Goal: Complete application form

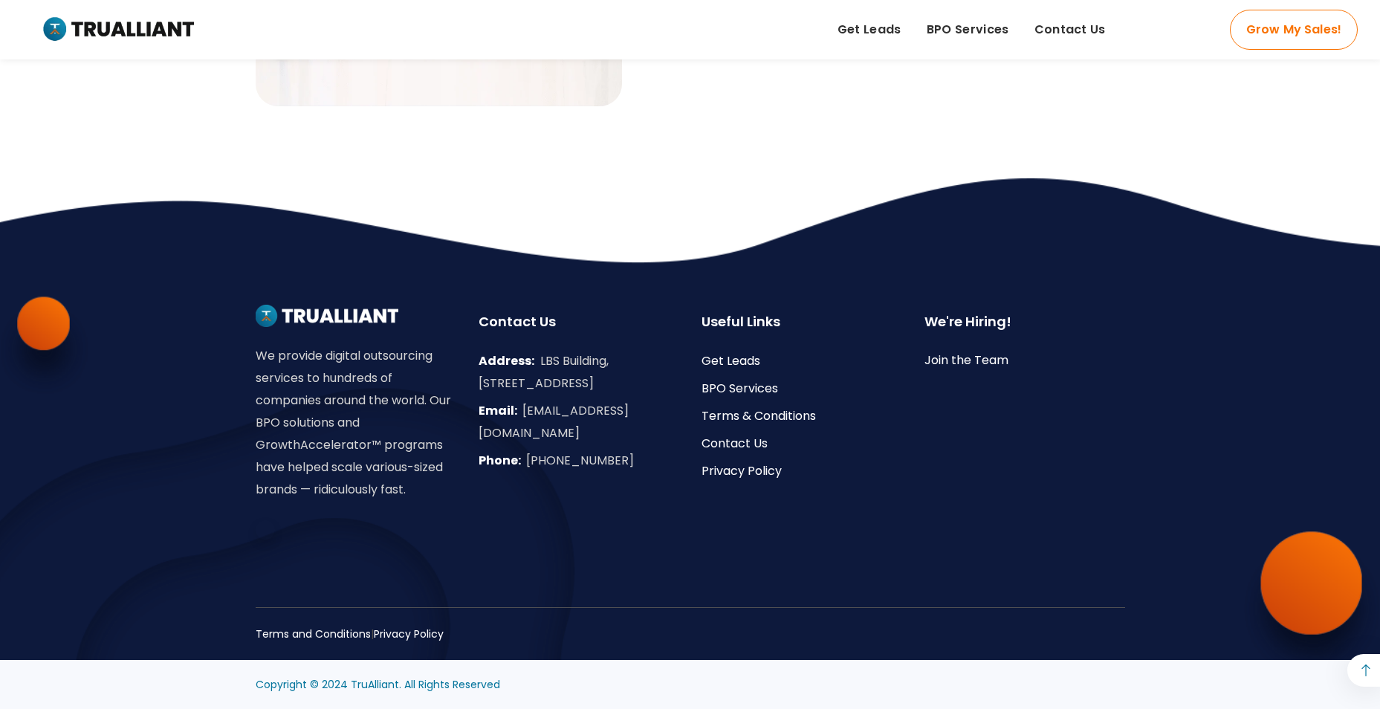
scroll to position [4991, 0]
click at [1368, 667] on link at bounding box center [1363, 670] width 33 height 33
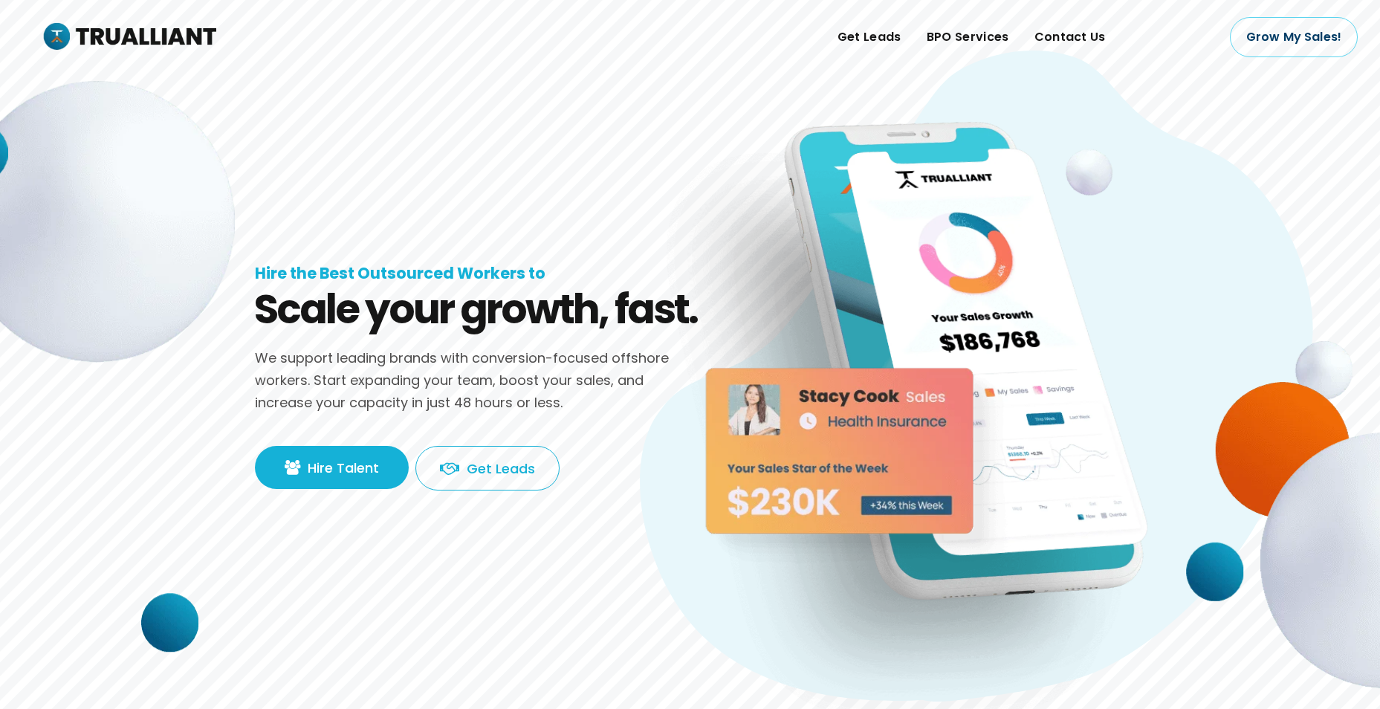
click at [927, 386] on img at bounding box center [853, 454] width 378 height 229
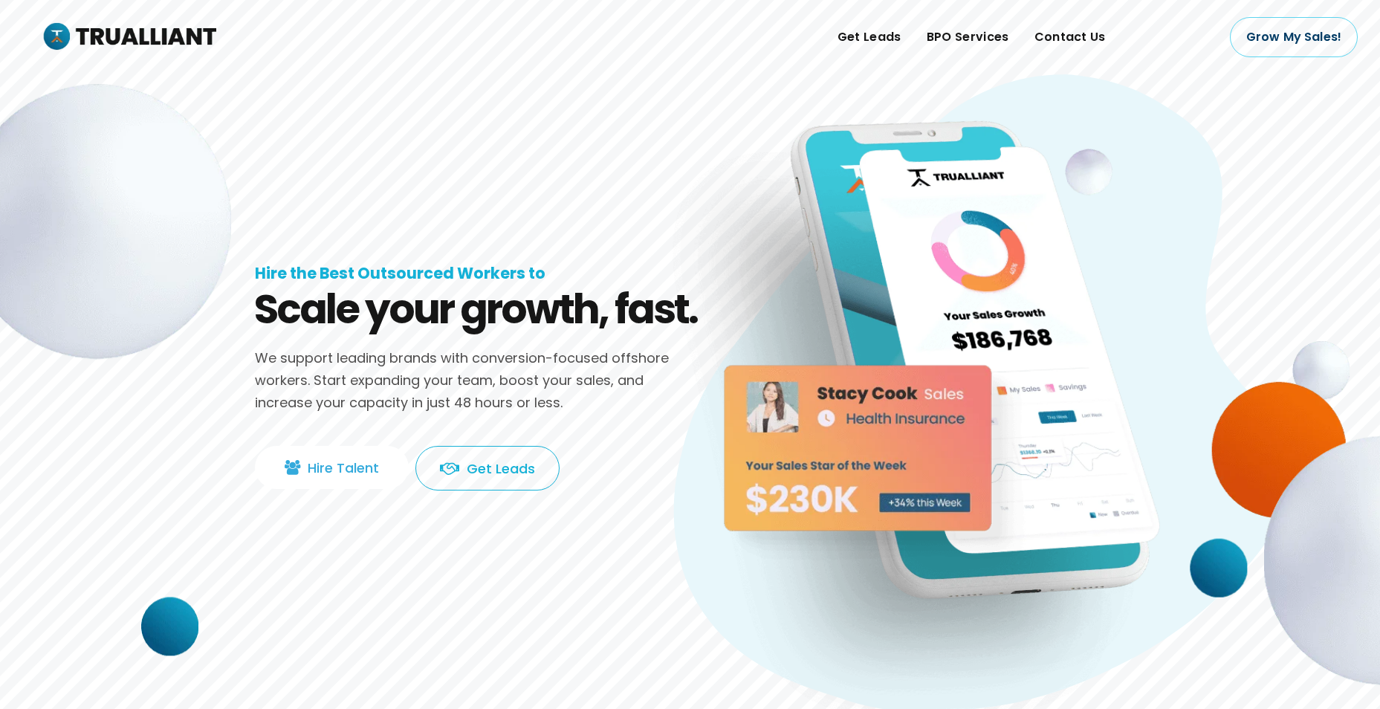
click at [320, 479] on link "Hire Talent" at bounding box center [332, 467] width 154 height 43
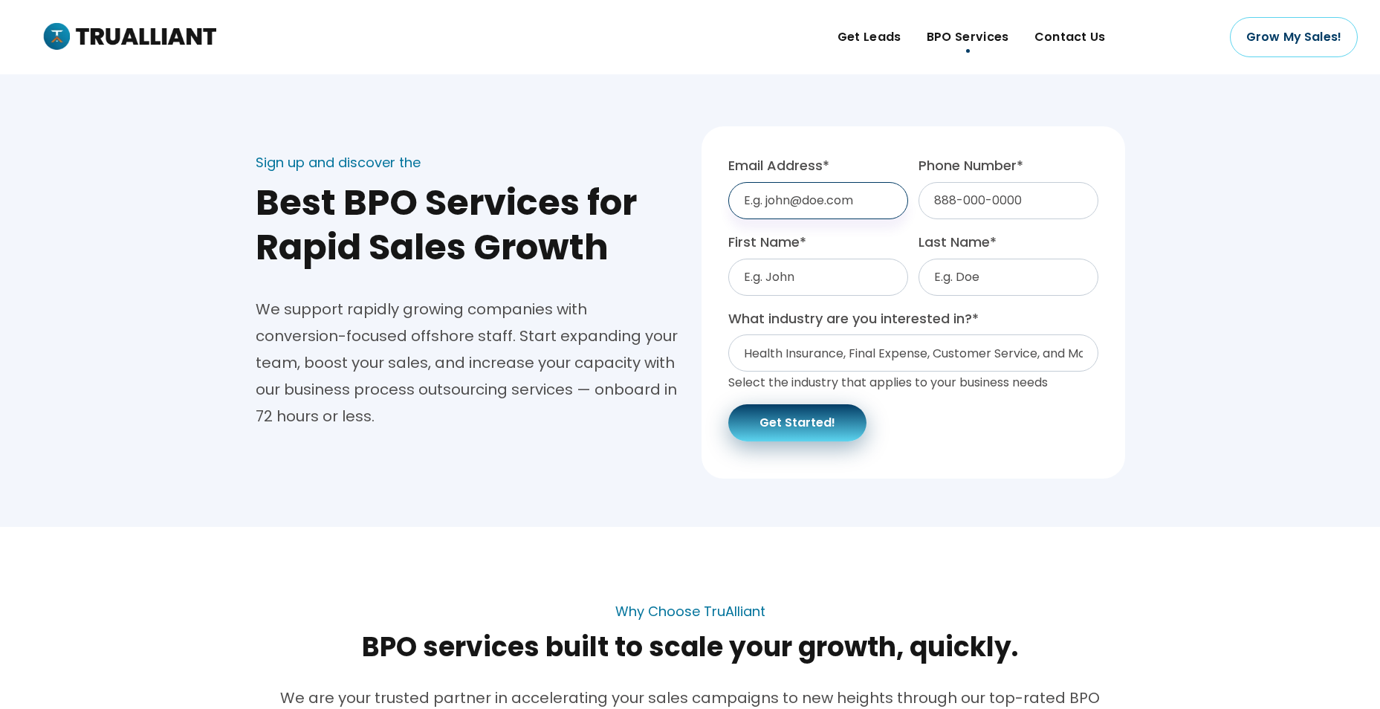
click at [811, 204] on input "Email Address *" at bounding box center [818, 200] width 180 height 37
click at [1002, 186] on input "Phone Number *" at bounding box center [1008, 200] width 180 height 37
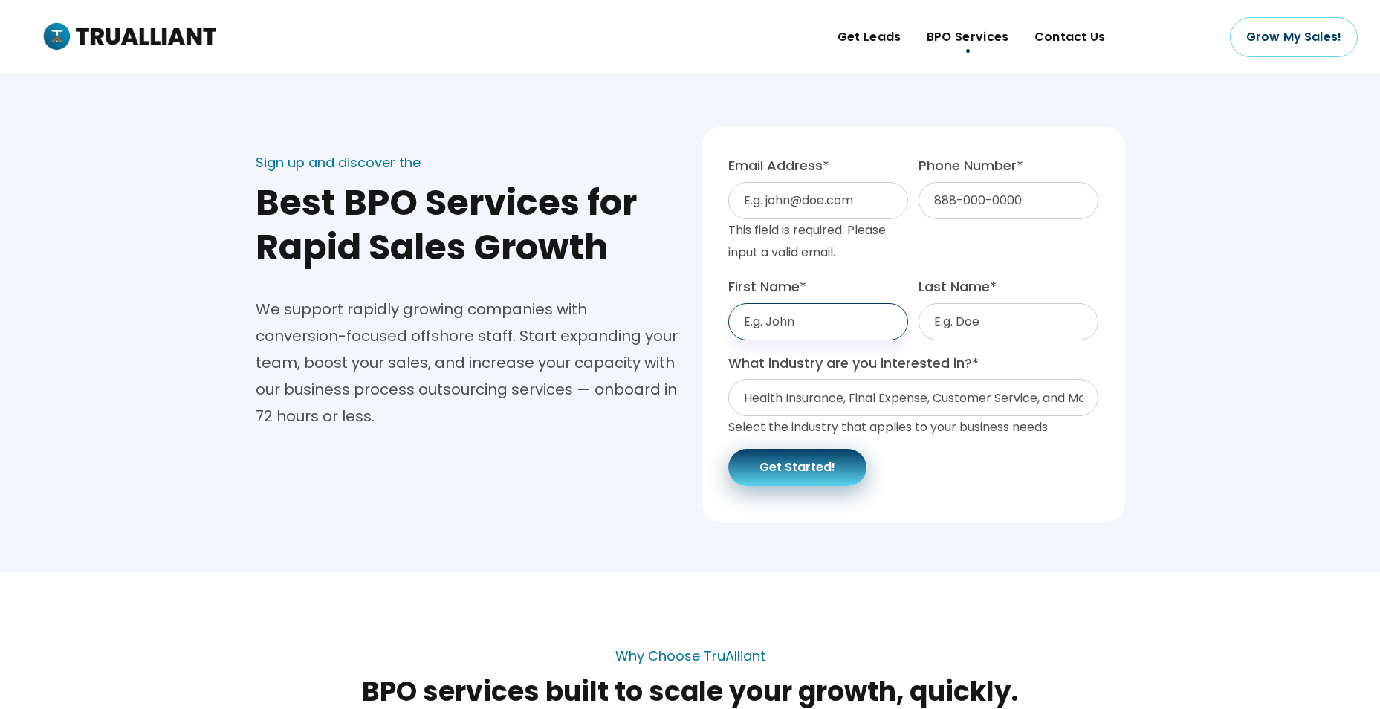
click at [834, 311] on input "First Name *" at bounding box center [818, 321] width 180 height 37
click at [1190, 274] on div "Sign up and discover the Best BPO Services for Rapid Sales Growth We support ra…" at bounding box center [690, 313] width 1380 height 427
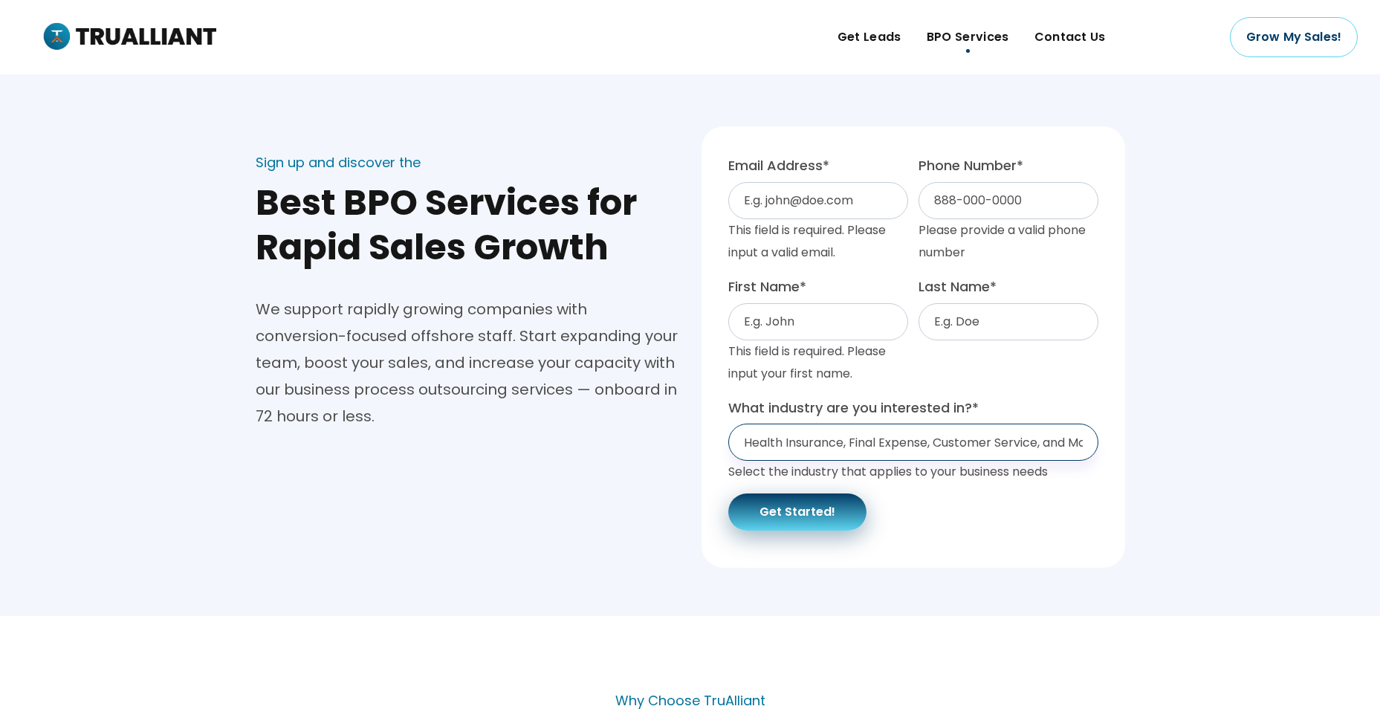
click at [1002, 444] on select "Health Insurance, Final Expense, Customer Service, and More... Health Insurance…" at bounding box center [913, 442] width 370 height 37
click at [1170, 331] on div "Sign up and discover the Best BPO Services for Rapid Sales Growth We support ra…" at bounding box center [690, 335] width 1380 height 471
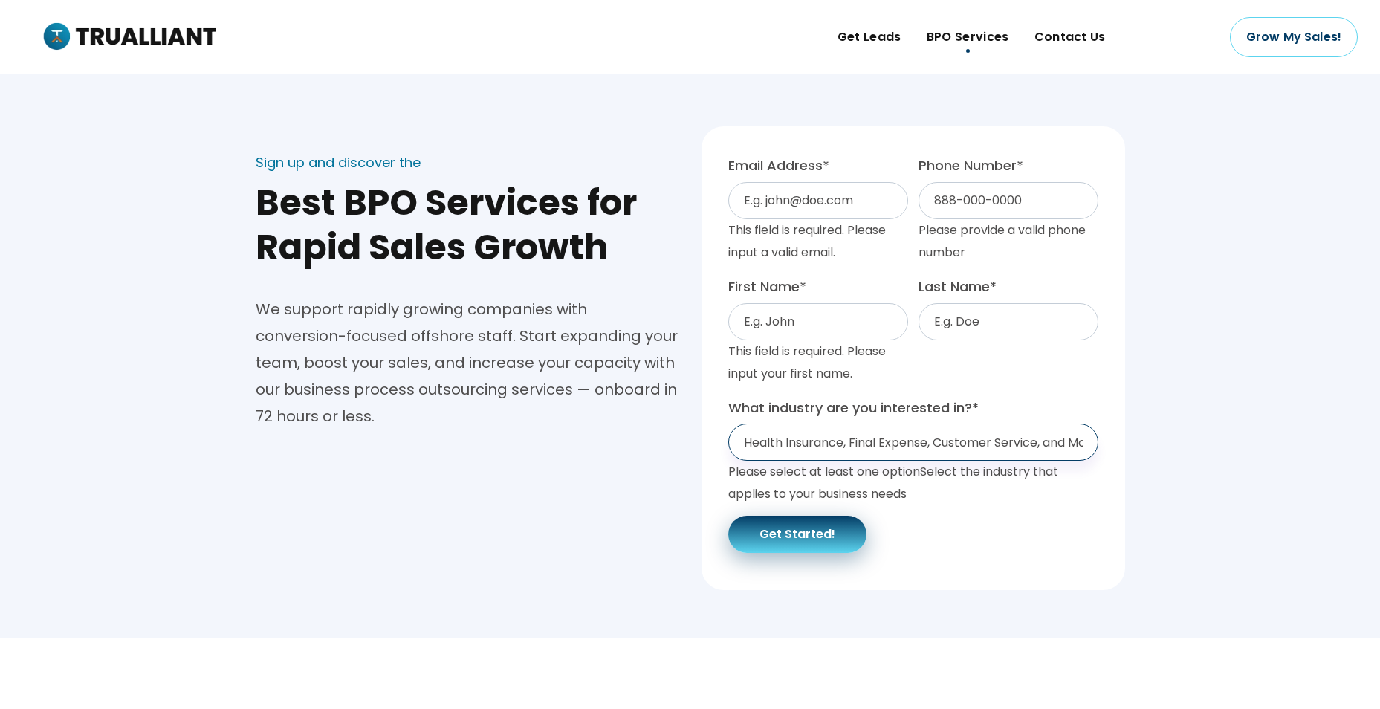
click at [1009, 447] on select "Health Insurance, Final Expense, Customer Service, and More... Health Insurance…" at bounding box center [913, 442] width 370 height 37
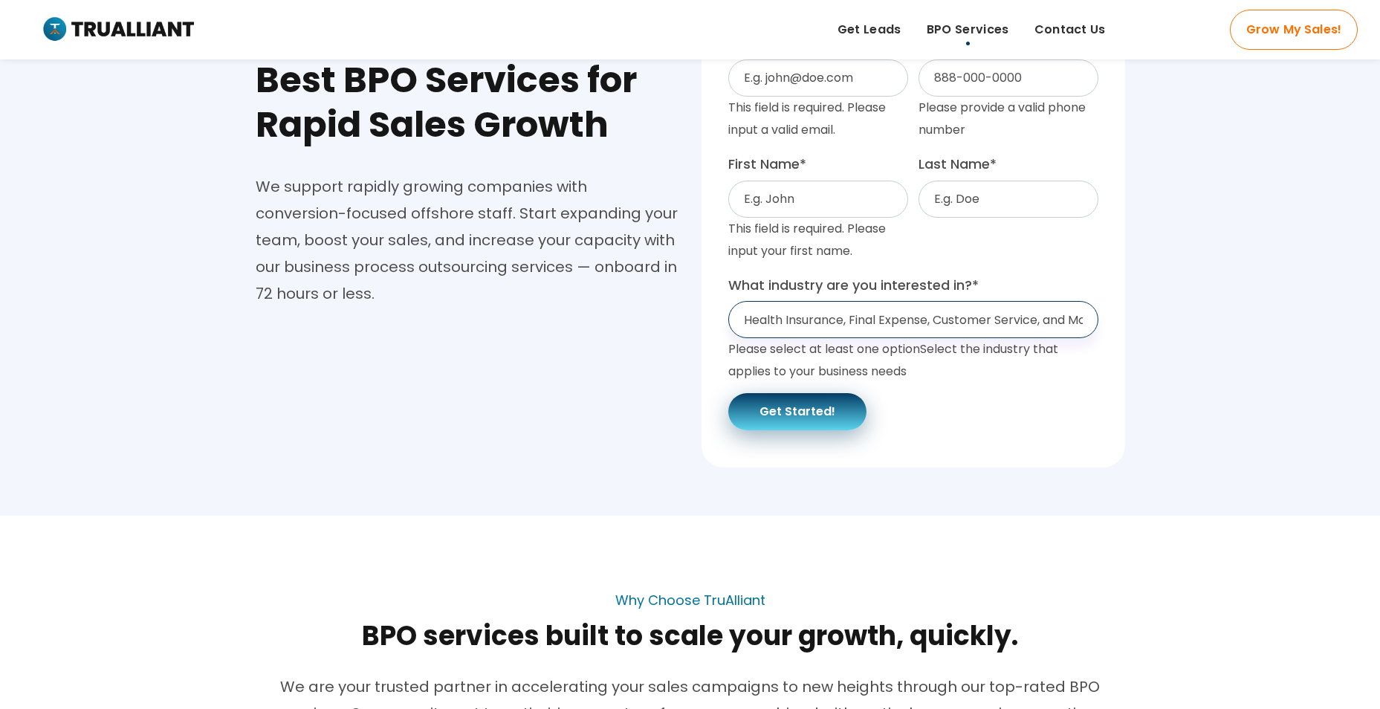
scroll to position [149, 0]
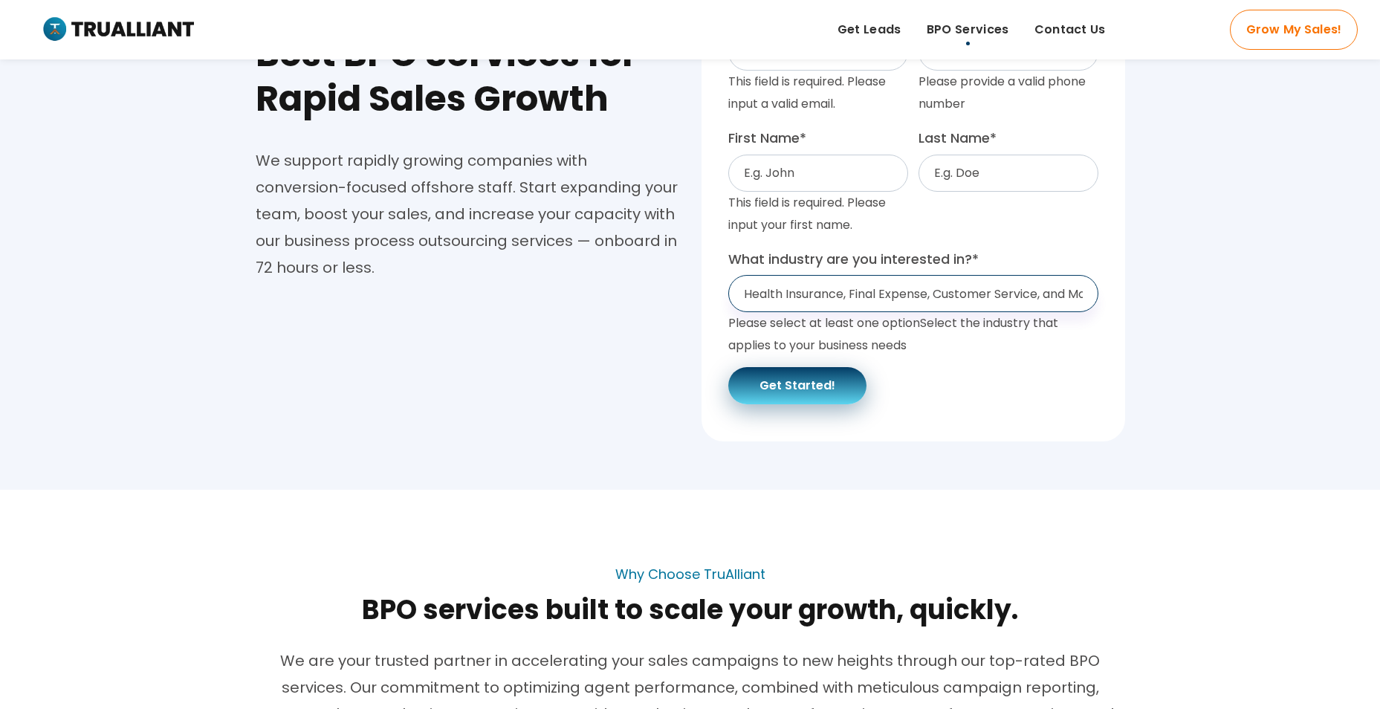
click at [913, 299] on select "Health Insurance, Final Expense, Customer Service, and More... Health Insurance…" at bounding box center [913, 293] width 370 height 37
click at [1179, 284] on div "Sign up and discover the Best BPO Services for Rapid Sales Growth We support ra…" at bounding box center [690, 198] width 1380 height 493
